Goal: Information Seeking & Learning: Learn about a topic

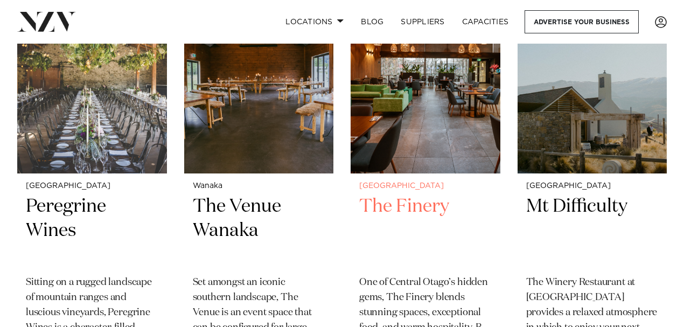
scroll to position [502, 0]
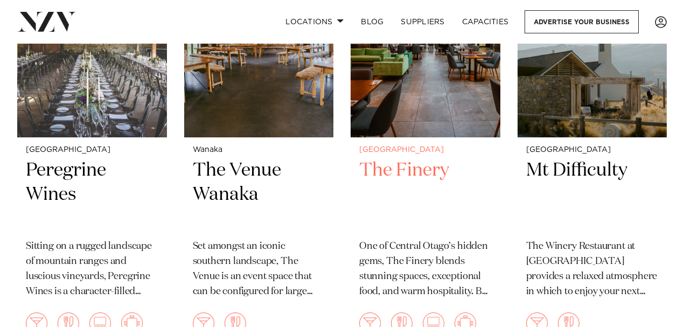
click at [407, 170] on h2 "The Finery" at bounding box center [425, 194] width 132 height 73
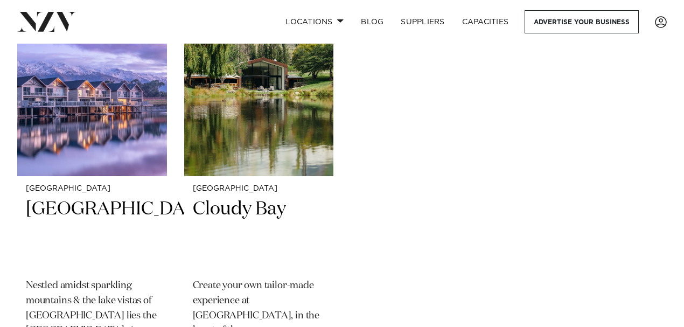
scroll to position [933, 0]
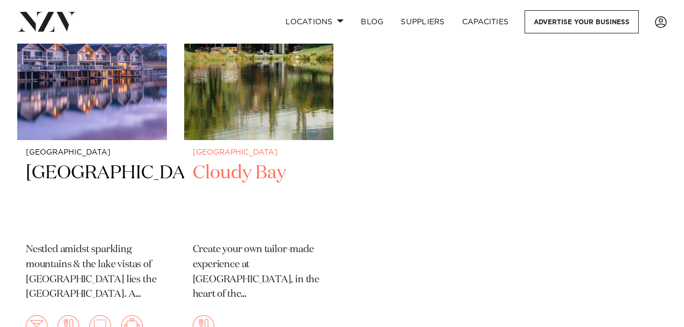
click at [289, 114] on img at bounding box center [259, 40] width 150 height 200
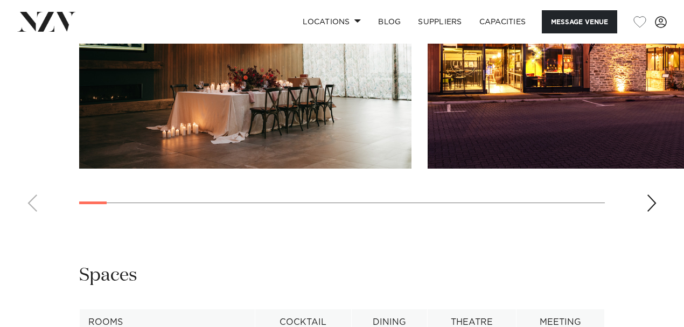
scroll to position [1077, 0]
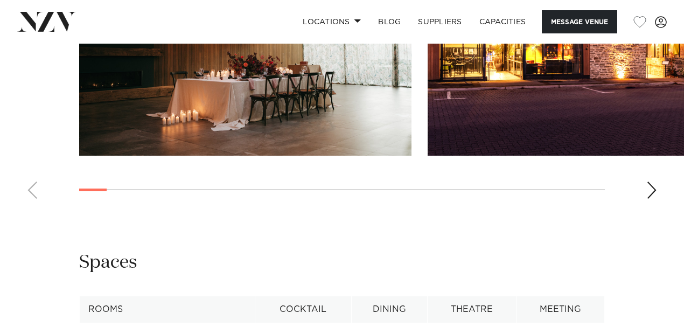
click at [655, 189] on div "Next slide" at bounding box center [651, 189] width 11 height 17
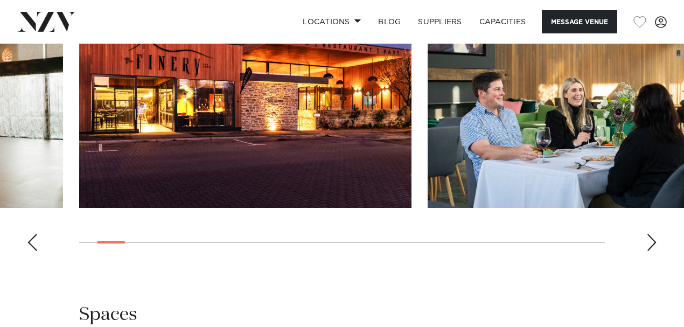
scroll to position [969, 0]
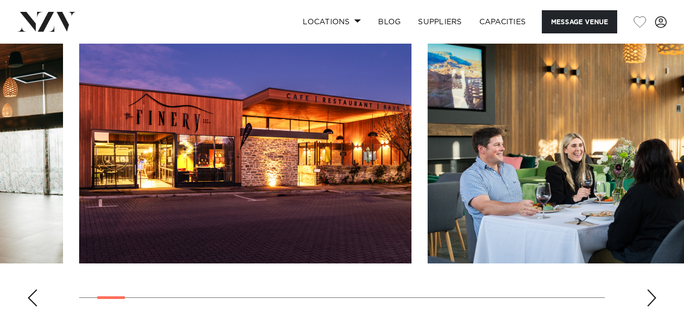
click at [650, 298] on div "Next slide" at bounding box center [651, 297] width 11 height 17
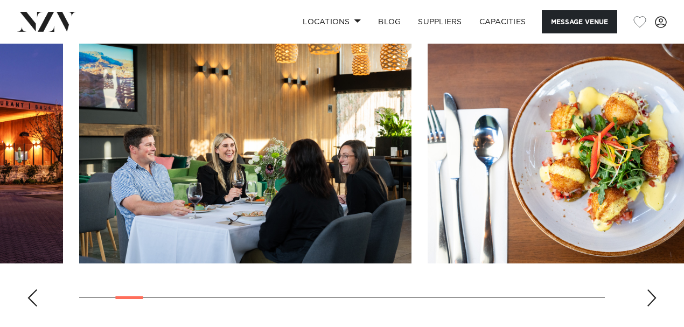
click at [650, 298] on div "Next slide" at bounding box center [651, 297] width 11 height 17
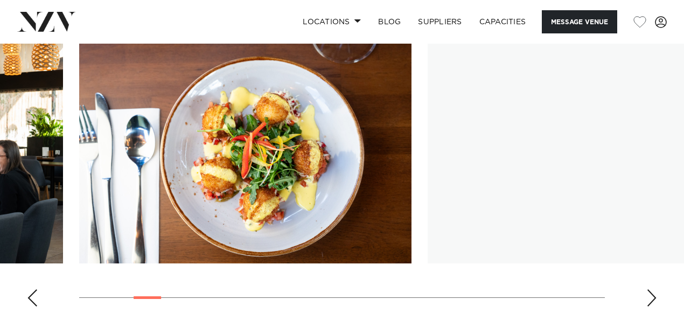
click at [650, 298] on div "Next slide" at bounding box center [651, 297] width 11 height 17
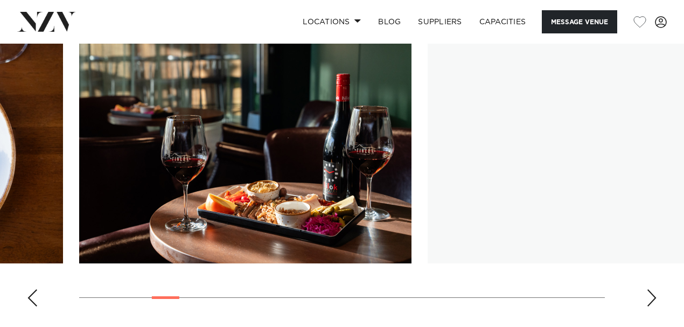
click at [650, 298] on div "Next slide" at bounding box center [651, 297] width 11 height 17
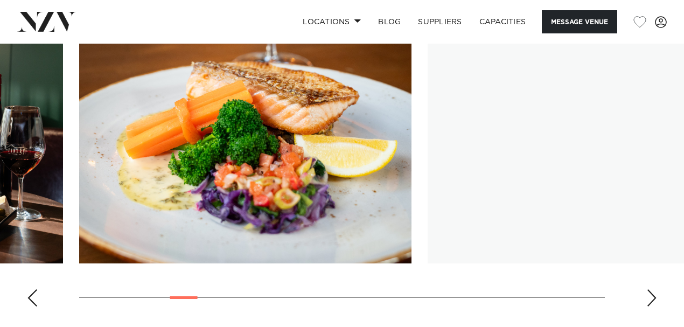
click at [650, 298] on div "Next slide" at bounding box center [651, 297] width 11 height 17
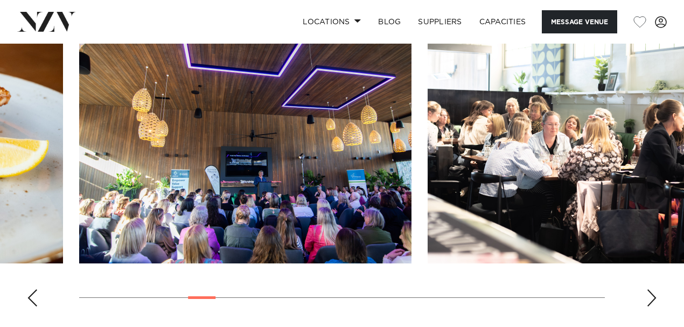
click at [650, 298] on div "Next slide" at bounding box center [651, 297] width 11 height 17
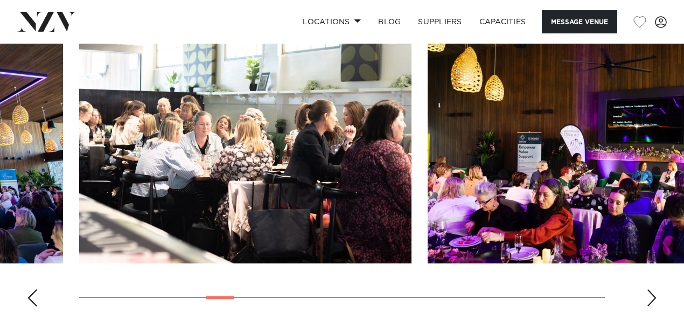
click at [650, 298] on div "Next slide" at bounding box center [651, 297] width 11 height 17
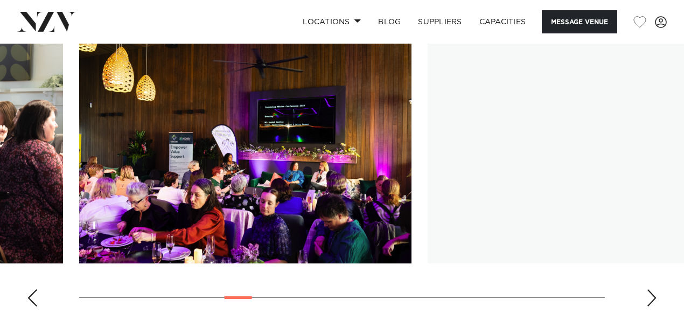
click at [651, 298] on div "Next slide" at bounding box center [651, 297] width 11 height 17
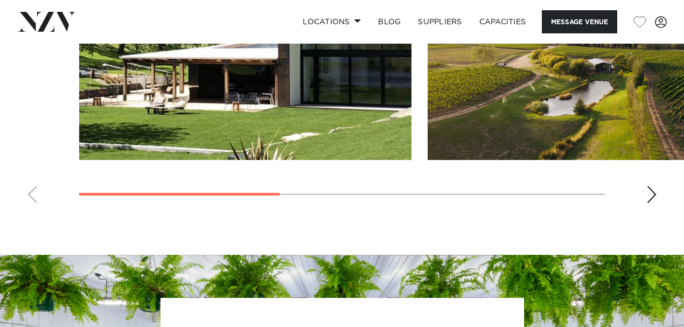
scroll to position [897, 0]
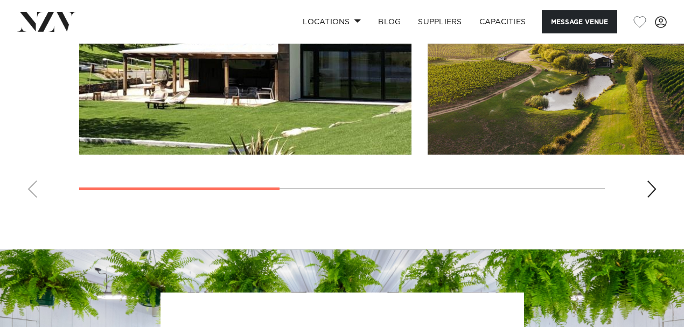
click at [662, 178] on swiper-container at bounding box center [342, 59] width 684 height 296
click at [657, 178] on swiper-container at bounding box center [342, 59] width 684 height 296
click at [648, 180] on div "Next slide" at bounding box center [651, 188] width 11 height 17
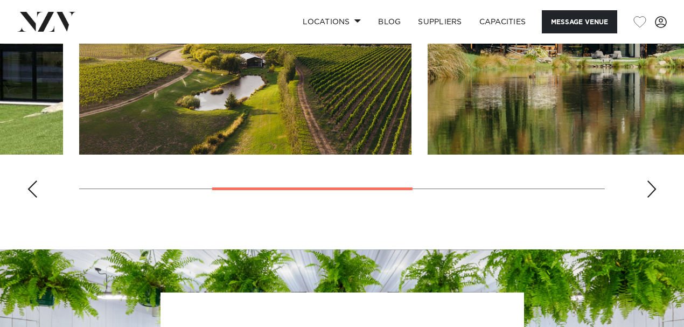
click at [648, 180] on div "Next slide" at bounding box center [651, 188] width 11 height 17
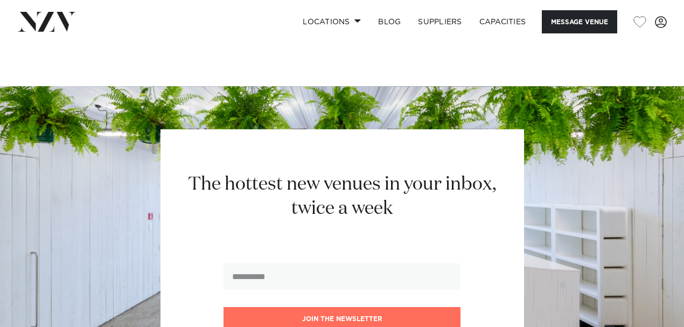
scroll to position [1077, 0]
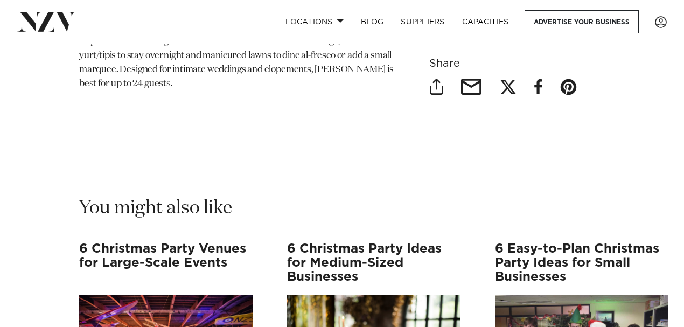
scroll to position [7048, 0]
